Goal: Transaction & Acquisition: Download file/media

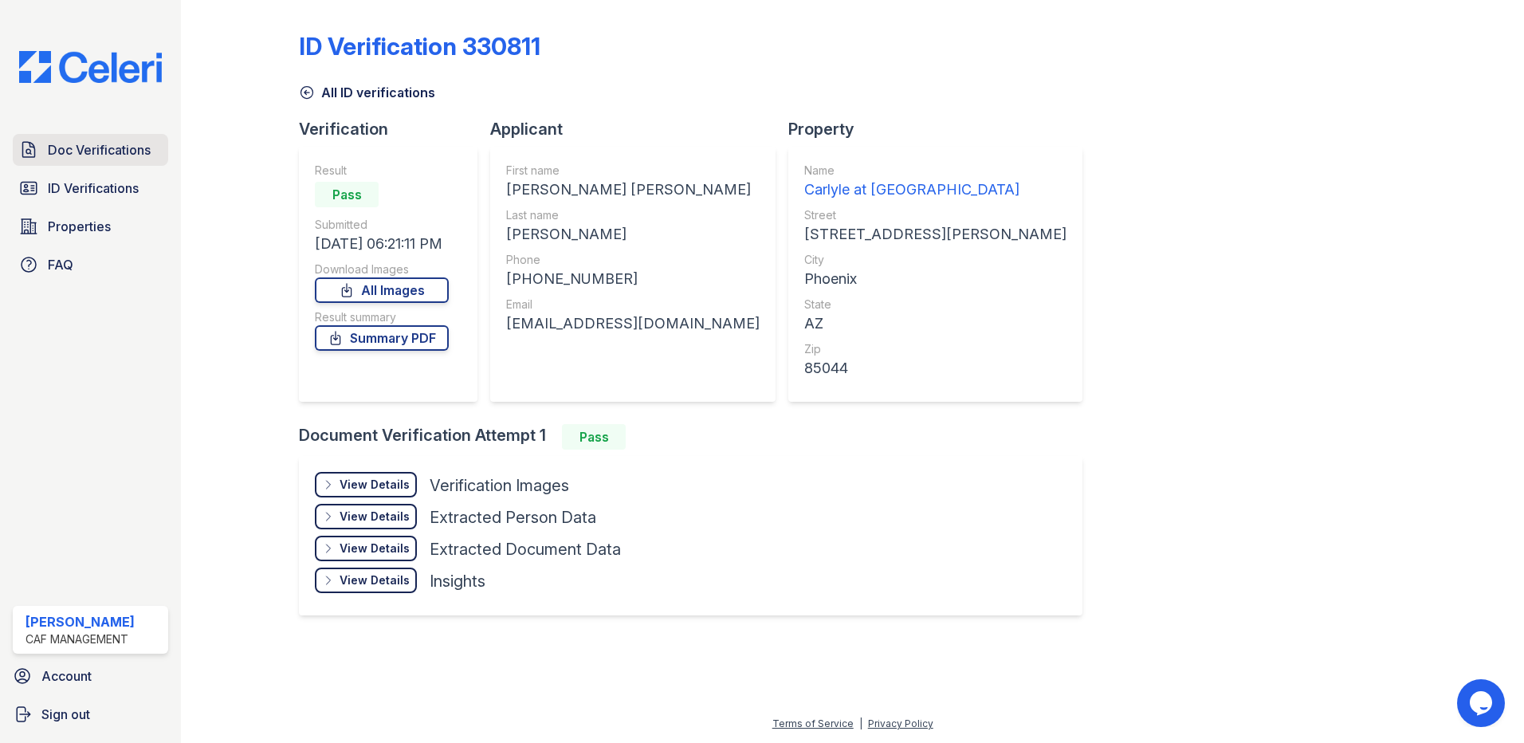
click at [92, 136] on link "Doc Verifications" at bounding box center [90, 150] width 155 height 32
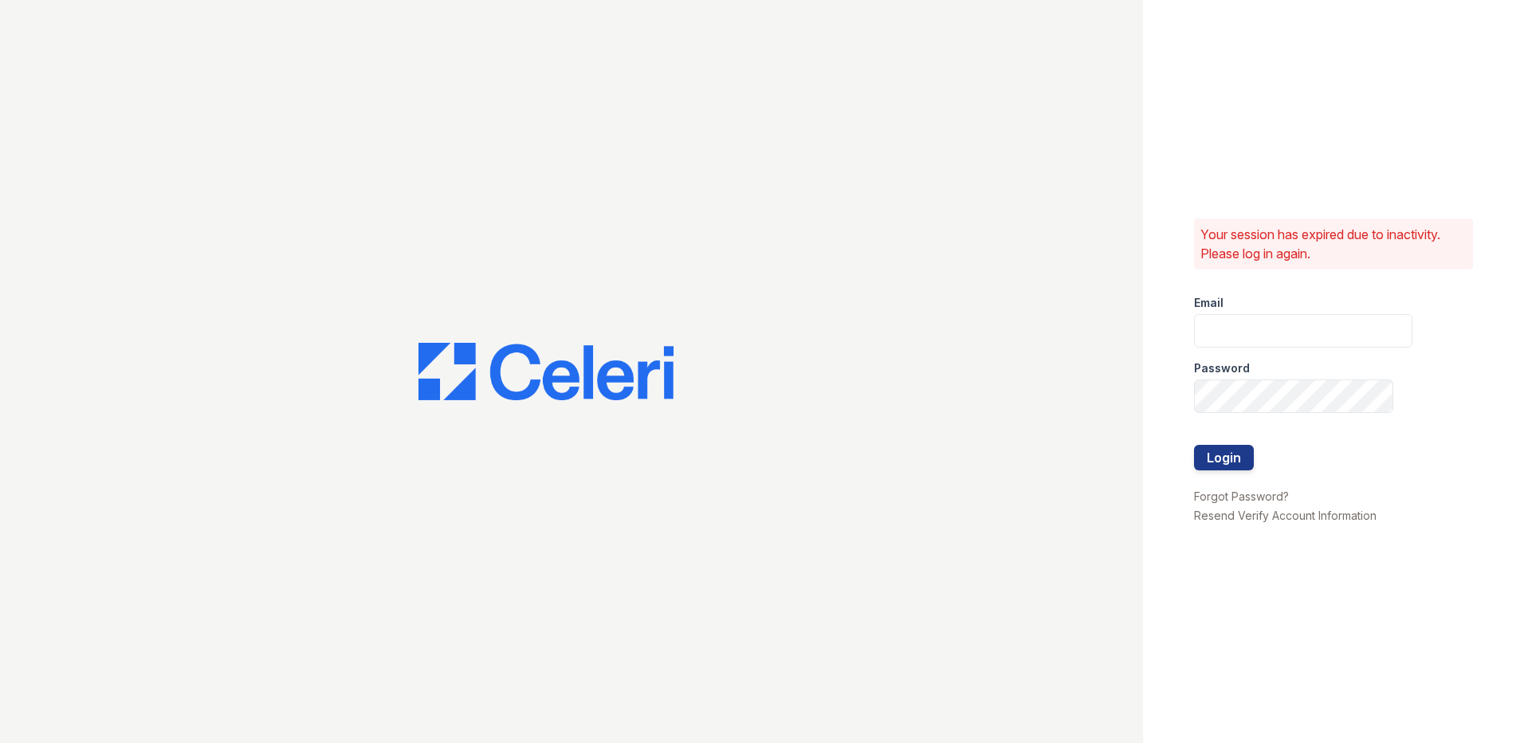
type input "carlylesouth1@cafmanagement.com"
click at [1228, 463] on button "Login" at bounding box center [1224, 458] width 60 height 26
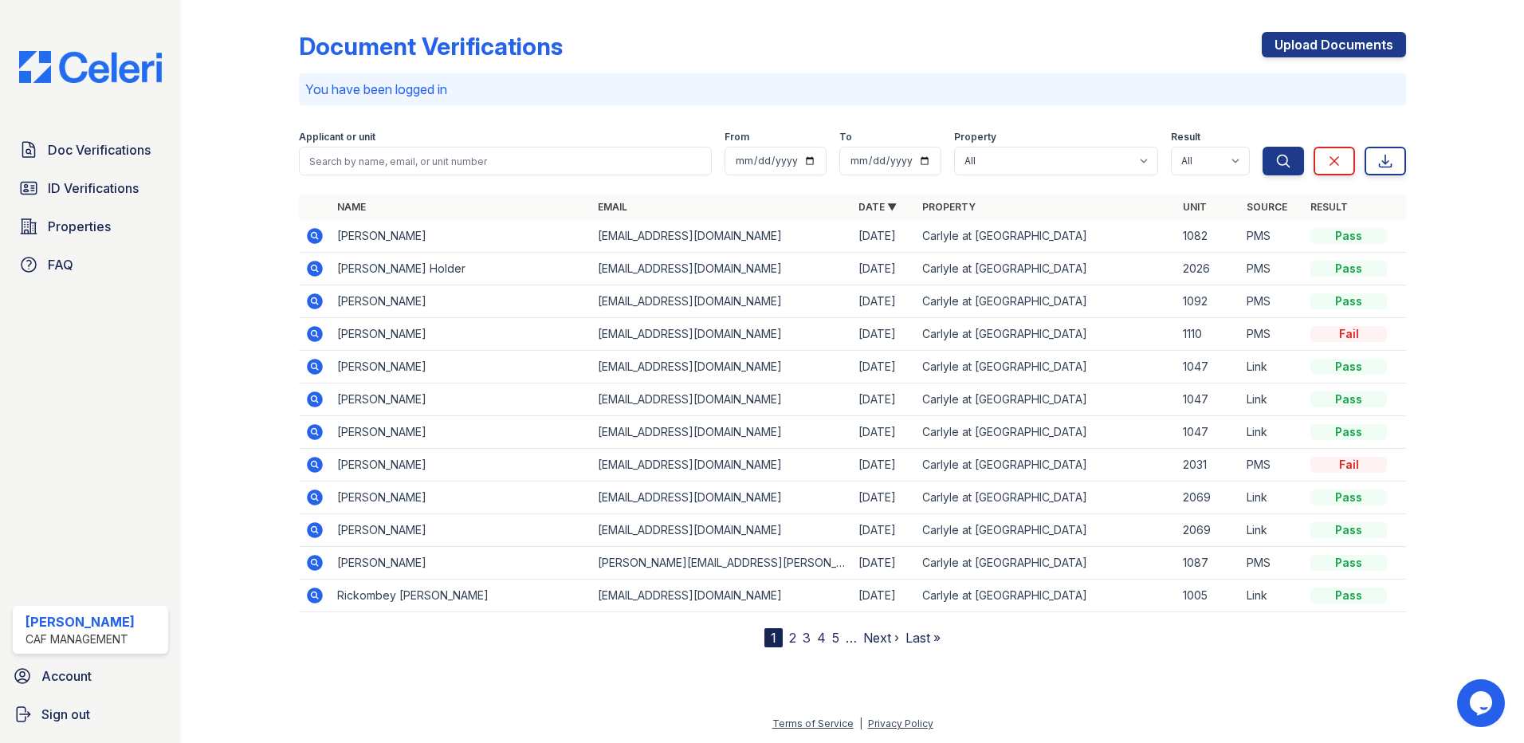
click at [316, 235] on icon at bounding box center [314, 235] width 19 height 19
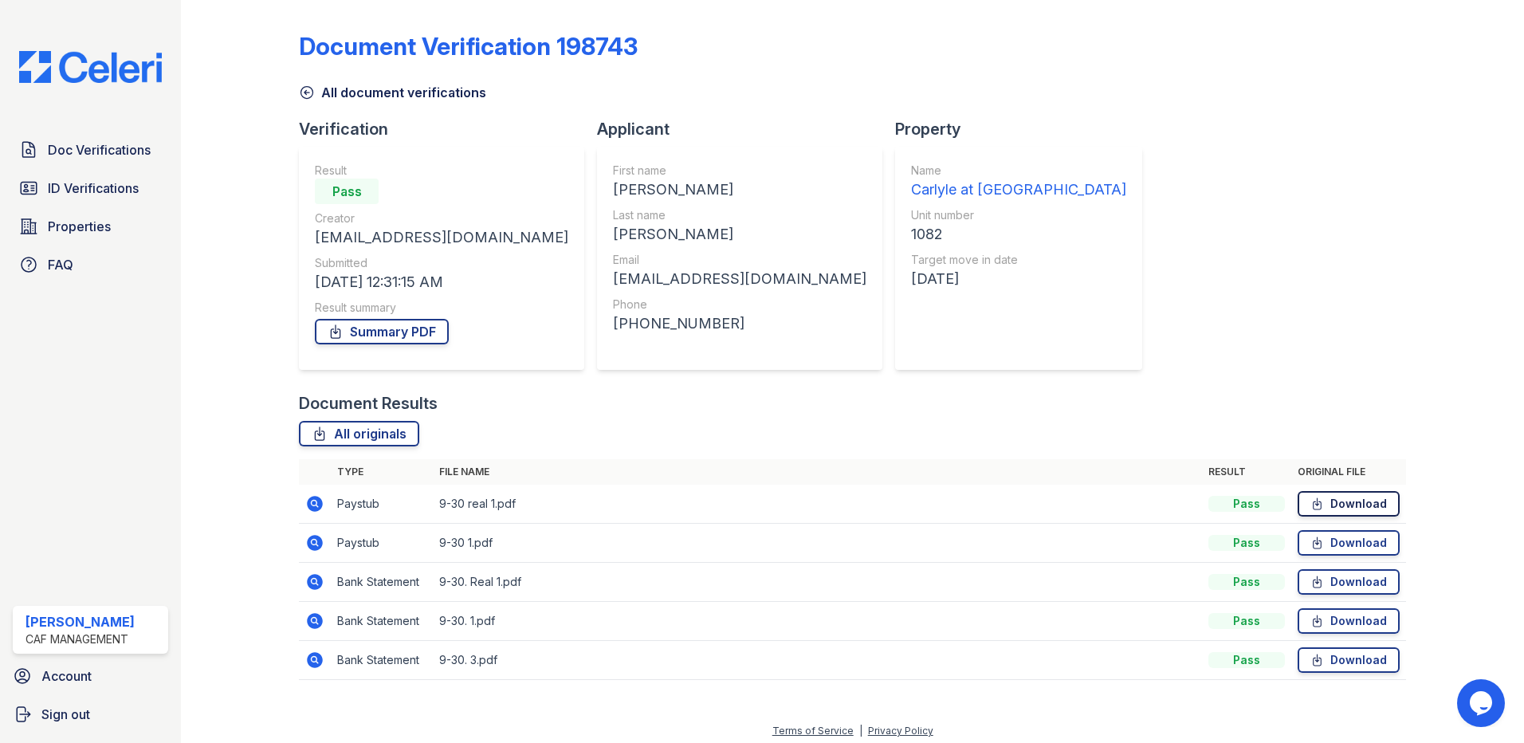
click at [1317, 503] on link "Download" at bounding box center [1349, 504] width 102 height 26
click at [1350, 542] on link "Download" at bounding box center [1349, 543] width 102 height 26
click at [1312, 575] on icon at bounding box center [1317, 582] width 14 height 16
click at [1342, 615] on link "Download" at bounding box center [1349, 621] width 102 height 26
click at [1329, 664] on link "Download" at bounding box center [1349, 660] width 102 height 26
